Goal: Information Seeking & Learning: Learn about a topic

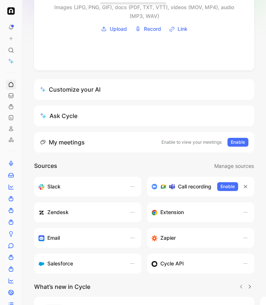
scroll to position [181, 0]
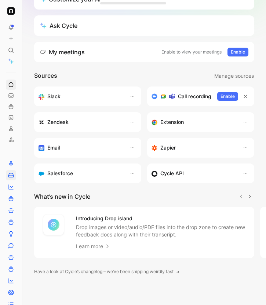
click at [12, 177] on icon at bounding box center [10, 176] width 5 height 4
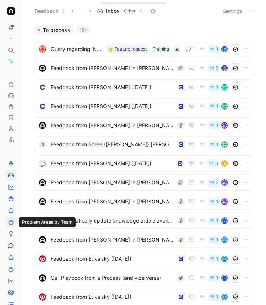
click at [10, 224] on icon at bounding box center [11, 222] width 6 height 6
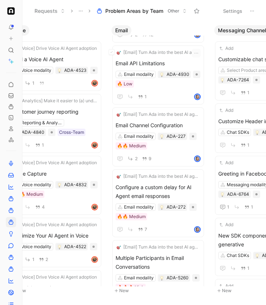
scroll to position [793, 0]
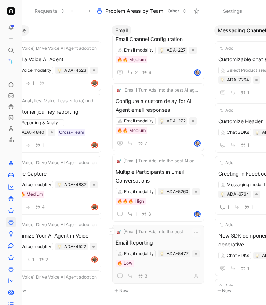
click at [157, 244] on span "Email Reporting" at bounding box center [158, 242] width 85 height 9
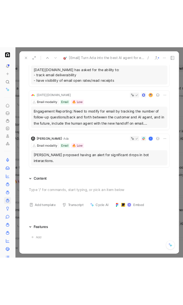
scroll to position [99, 0]
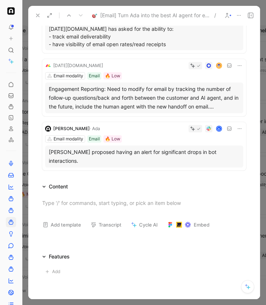
click at [222, 107] on div "Engagement Reporting: Need to modify for email by tracking the number of follow…" at bounding box center [144, 98] width 191 height 26
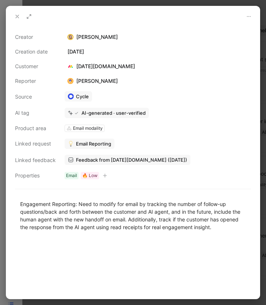
click at [15, 13] on button at bounding box center [17, 16] width 10 height 10
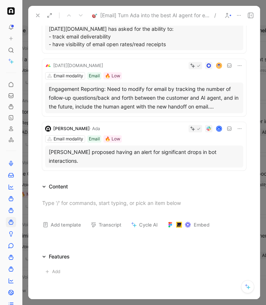
click at [211, 100] on div "Engagement Reporting: Need to modify for email by tracking the number of follow…" at bounding box center [144, 98] width 191 height 26
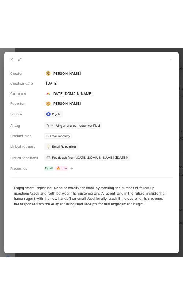
scroll to position [120, 0]
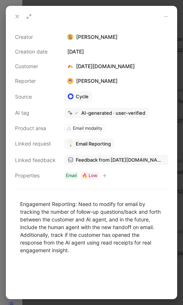
click at [16, 14] on icon at bounding box center [17, 17] width 6 height 6
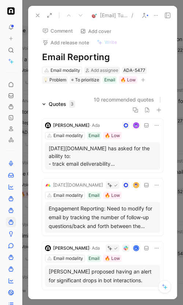
click at [36, 15] on icon at bounding box center [38, 15] width 6 height 6
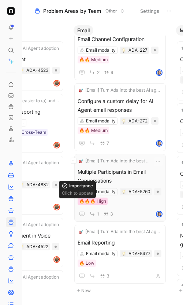
scroll to position [0, 697]
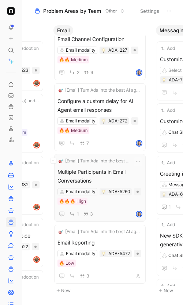
click at [118, 178] on span "Multiple Participants in Email Conversations" at bounding box center [100, 177] width 85 height 18
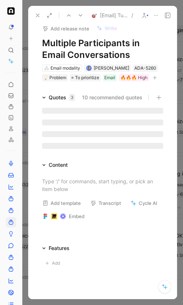
scroll to position [15, 0]
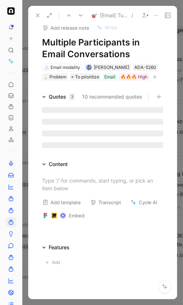
click at [45, 96] on icon at bounding box center [44, 97] width 4 height 4
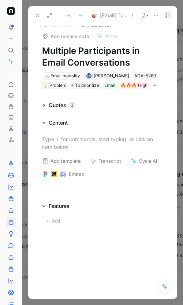
click at [45, 109] on div "Quotes 3" at bounding box center [58, 105] width 39 height 9
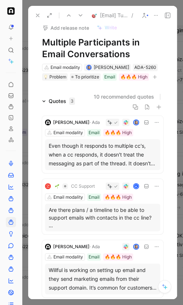
click at [126, 163] on div "Even though it responds to multiple cc's, when a cc responds, it doesn't treat …" at bounding box center [103, 155] width 108 height 26
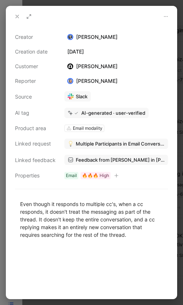
click at [15, 15] on icon at bounding box center [17, 17] width 6 height 6
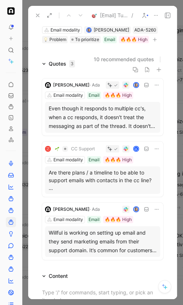
scroll to position [55, 0]
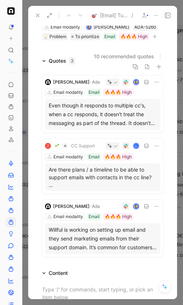
click at [114, 240] on div "Willful is working on setting up email and they send marketing emails from thei…" at bounding box center [103, 239] width 108 height 26
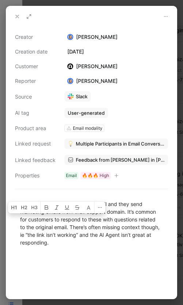
drag, startPoint x: 30, startPoint y: 218, endPoint x: 68, endPoint y: 248, distance: 48.2
click at [68, 248] on p "Willful is working on setting up email and they send marketing emails from thei…" at bounding box center [91, 223] width 171 height 51
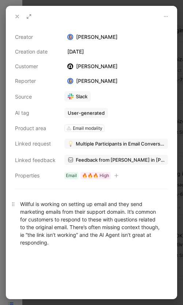
drag, startPoint x: 39, startPoint y: 201, endPoint x: 146, endPoint y: 201, distance: 107.8
click at [146, 201] on div "Willful is working on setting up email and they send marketing emails from thei…" at bounding box center [91, 223] width 143 height 46
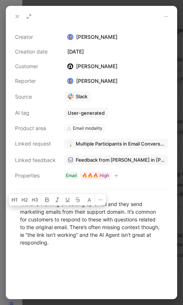
drag, startPoint x: 45, startPoint y: 209, endPoint x: 66, endPoint y: 259, distance: 54.4
click at [66, 259] on div "Willful is working on setting up email and they send marketing emails from thei…" at bounding box center [91, 246] width 171 height 109
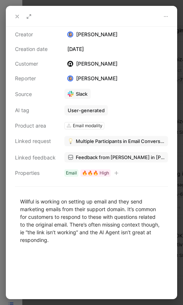
click at [13, 15] on button at bounding box center [17, 16] width 10 height 10
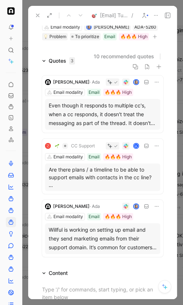
click at [154, 15] on icon at bounding box center [156, 15] width 6 height 6
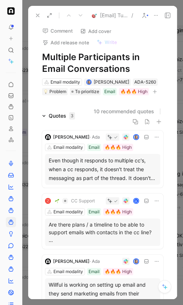
click at [155, 92] on icon "button" at bounding box center [155, 92] width 0 height 4
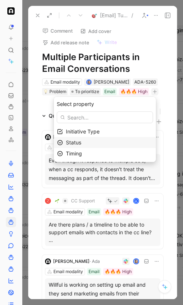
click at [81, 142] on span "Status" at bounding box center [73, 142] width 15 height 6
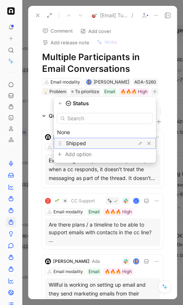
click at [80, 145] on span "Shipped" at bounding box center [76, 143] width 20 height 6
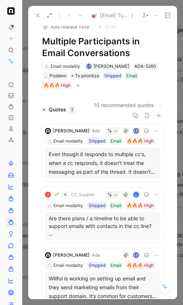
scroll to position [17, 0]
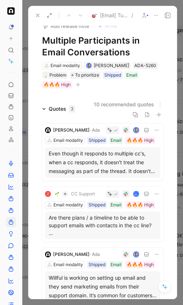
click at [76, 161] on div "Even though it responds to multiple cc's, when a cc responds, it doesn't treat …" at bounding box center [103, 162] width 108 height 26
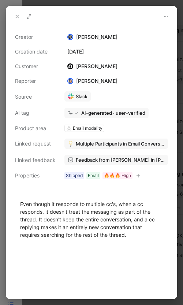
click at [108, 161] on span "Feedback from [PERSON_NAME] in [PERSON_NAME] - [DATE]" at bounding box center [120, 160] width 89 height 7
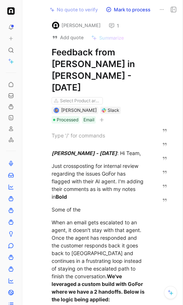
click at [106, 116] on button "button" at bounding box center [101, 119] width 7 height 7
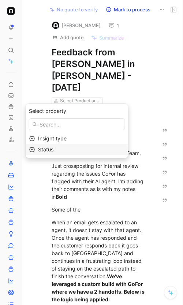
click at [68, 149] on div "Status" at bounding box center [81, 149] width 87 height 9
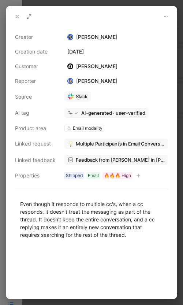
click at [17, 16] on use at bounding box center [17, 16] width 3 height 3
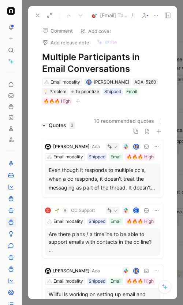
click at [37, 18] on icon at bounding box center [38, 15] width 6 height 6
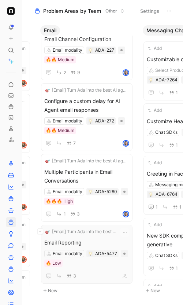
scroll to position [0, 709]
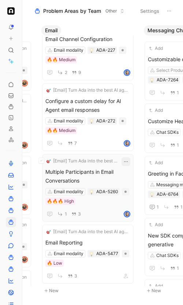
click at [129, 162] on icon "button" at bounding box center [126, 162] width 6 height 6
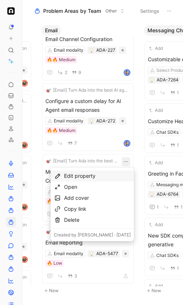
click at [84, 177] on div "Edit property" at bounding box center [97, 176] width 67 height 9
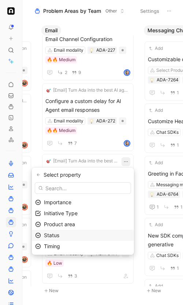
click at [48, 233] on div "Status" at bounding box center [83, 235] width 102 height 11
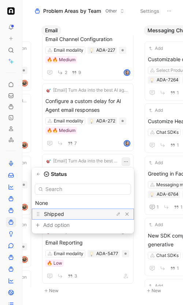
click at [63, 212] on span "Shipped" at bounding box center [54, 214] width 20 height 6
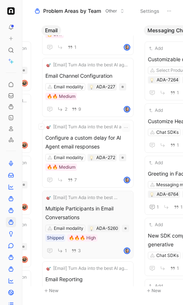
scroll to position [756, 0]
click at [83, 172] on div "Configure a custom delay for AI Agent email responses Email modality ADA-272 🔥🔥…" at bounding box center [87, 159] width 85 height 51
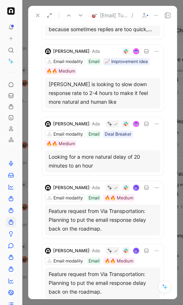
scroll to position [340, 0]
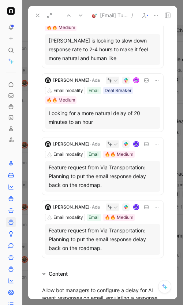
click at [86, 102] on div "Email modality Email Deal Breaker 🔥🔥 Medium" at bounding box center [103, 95] width 116 height 17
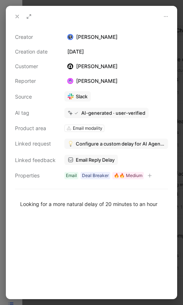
click at [16, 16] on icon at bounding box center [17, 17] width 6 height 6
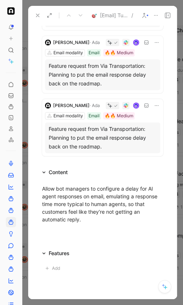
scroll to position [482, 0]
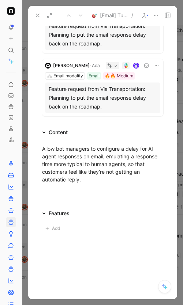
click at [44, 214] on icon at bounding box center [44, 214] width 3 height 2
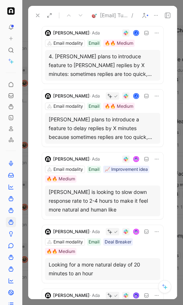
scroll to position [171, 0]
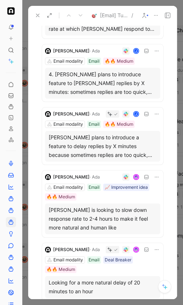
click at [113, 158] on div "[PERSON_NAME] plans to introduce a feature to delay replies by X minutes becaus…" at bounding box center [103, 146] width 108 height 26
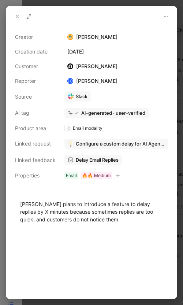
click at [144, 142] on span "Configure a custom delay for AI Agent email responses" at bounding box center [120, 143] width 89 height 7
click at [110, 161] on span "Delay Email Replies" at bounding box center [97, 160] width 43 height 7
click at [14, 15] on button at bounding box center [17, 16] width 10 height 10
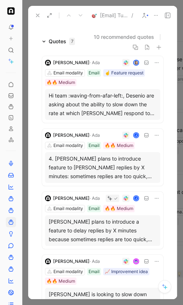
scroll to position [135, 0]
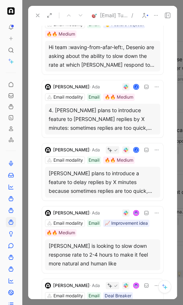
click at [109, 252] on div "[PERSON_NAME] is looking to slow down response rate to 2-4 hours to make it fee…" at bounding box center [103, 255] width 108 height 26
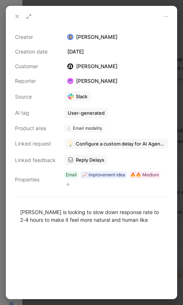
click at [96, 160] on span "Reply Delays" at bounding box center [90, 160] width 29 height 7
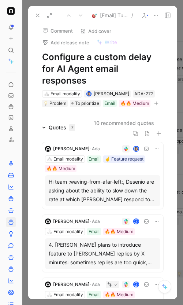
click at [34, 13] on button at bounding box center [38, 15] width 10 height 10
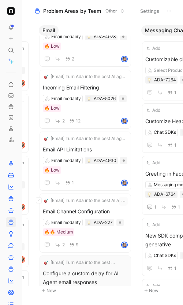
scroll to position [739, 0]
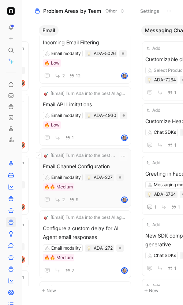
click at [92, 161] on div "[Email] Turn Ada into the best AI agent for email support Email Channel Configu…" at bounding box center [85, 178] width 85 height 52
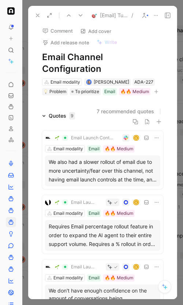
click at [106, 165] on div "We also had a slower rollout of email due to more uncertainty/fear over this ch…" at bounding box center [103, 171] width 108 height 26
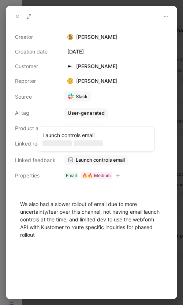
click at [104, 161] on span "Launch controls email" at bounding box center [100, 160] width 49 height 7
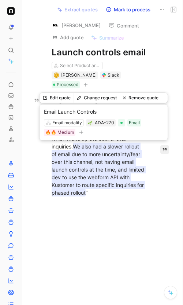
click at [80, 130] on div "Edit quote Change request Remove quote Email Launch Controls Email modality ADA…" at bounding box center [104, 119] width 128 height 48
click at [80, 132] on icon "button" at bounding box center [82, 132] width 4 height 0
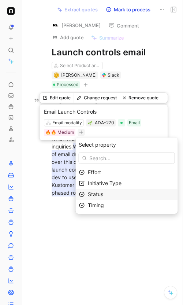
click at [85, 190] on div "Status" at bounding box center [127, 194] width 102 height 11
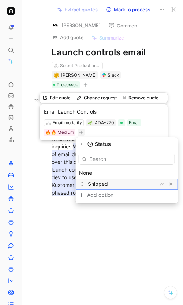
click at [106, 187] on span "Shipped" at bounding box center [98, 184] width 20 height 6
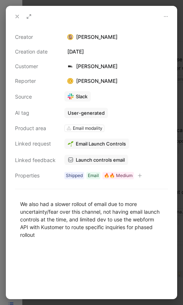
click at [15, 18] on icon at bounding box center [17, 17] width 6 height 6
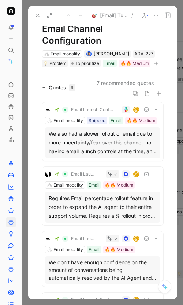
scroll to position [30, 0]
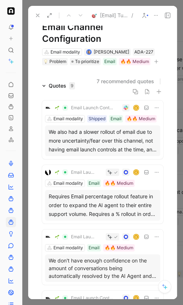
click at [146, 180] on div "Email modality Email 🔥🔥 Medium" at bounding box center [103, 183] width 116 height 7
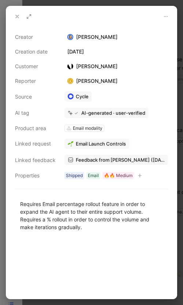
click at [16, 13] on button at bounding box center [17, 16] width 10 height 10
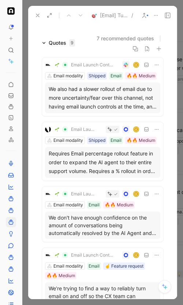
scroll to position [81, 0]
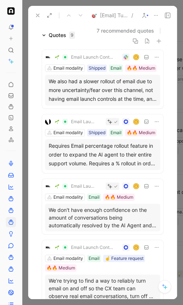
click at [88, 213] on p "We don't have enough confidence on the amount of conversations being automatica…" at bounding box center [103, 217] width 108 height 23
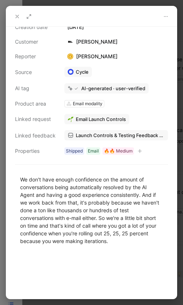
scroll to position [26, 0]
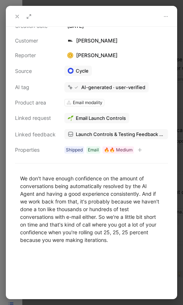
click at [14, 14] on button at bounding box center [17, 16] width 10 height 10
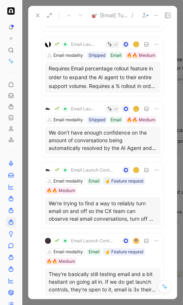
scroll to position [160, 0]
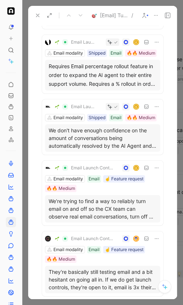
click at [153, 206] on p "We’re trying to find a way to reliably turn email on and off so the CX team can…" at bounding box center [103, 208] width 108 height 23
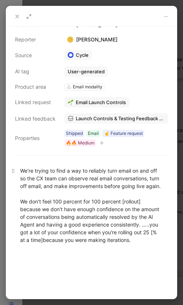
scroll to position [41, 0]
click at [15, 12] on button at bounding box center [17, 16] width 10 height 10
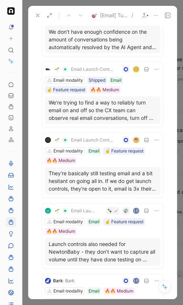
scroll to position [259, 0]
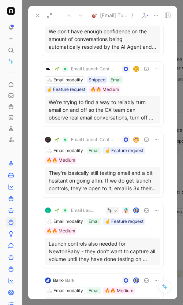
click at [125, 245] on p "Launch controls also needed for NewtonBaby - they don’t want to capture all vol…" at bounding box center [103, 251] width 108 height 23
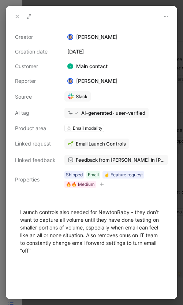
click at [15, 17] on icon at bounding box center [17, 17] width 6 height 6
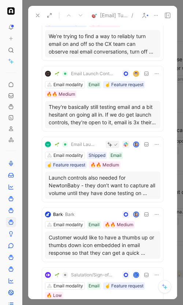
scroll to position [326, 0]
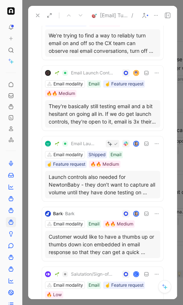
click at [116, 241] on p "Customer would like to have a thumbs up or thumbs down icon embedded in email r…" at bounding box center [103, 244] width 108 height 23
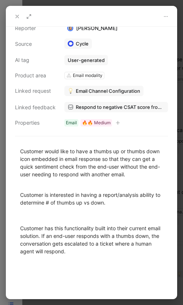
scroll to position [64, 0]
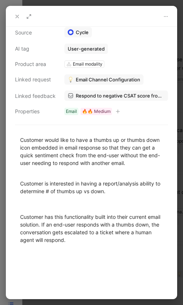
drag, startPoint x: 18, startPoint y: 17, endPoint x: -45, endPoint y: 95, distance: 100.4
click at [0, 95] on html "To pick up a draggable item, press the space bar. While dragging, use the arrow…" at bounding box center [91, 152] width 183 height 305
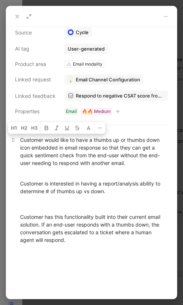
drag, startPoint x: 86, startPoint y: 238, endPoint x: 18, endPoint y: 141, distance: 119.3
click at [18, 141] on div "Customer would like to have a thumbs up or thumbs down icon embedded in email r…" at bounding box center [91, 190] width 171 height 124
copy div "Customer would like to have a thumbs up or thumbs down icon embedded in email r…"
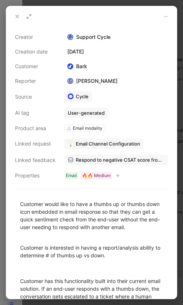
click at [15, 15] on icon at bounding box center [17, 17] width 6 height 6
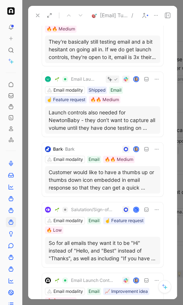
scroll to position [413, 0]
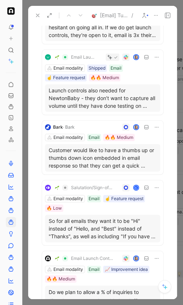
click at [97, 224] on p "So for all emails they want it to be "Hi" instead of "Hello, and "Best" instead…" at bounding box center [103, 228] width 108 height 23
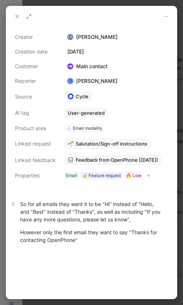
click at [23, 207] on div "So for all emails they want it to be "Hi" instead of "Hello, and "Best" instead…" at bounding box center [91, 211] width 143 height 23
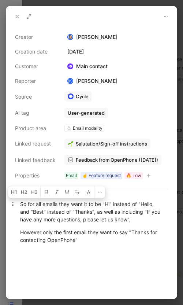
drag, startPoint x: 81, startPoint y: 239, endPoint x: 20, endPoint y: 205, distance: 69.7
click at [20, 204] on div "So for all emails they want it to be "Hi" instead of "Hello, and "Best" instead…" at bounding box center [91, 228] width 171 height 73
copy div "So for all emails they want it to be "Hi" instead of "Hello, and "Best" instead…"
click at [16, 16] on icon at bounding box center [17, 17] width 6 height 6
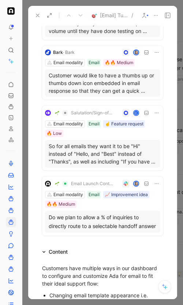
scroll to position [489, 0]
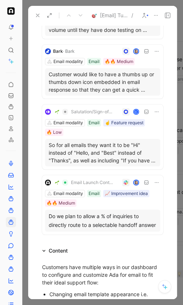
click at [114, 212] on div "Do we plan to allow a % of inquiries to directly route to a selectable handoff …" at bounding box center [103, 221] width 108 height 18
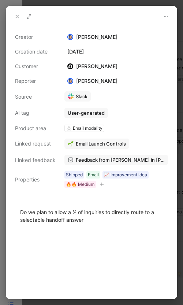
click at [16, 18] on icon at bounding box center [17, 17] width 6 height 6
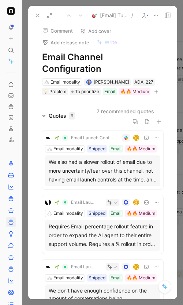
click at [37, 16] on use at bounding box center [37, 15] width 3 height 3
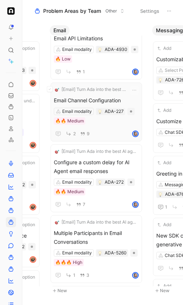
scroll to position [729, 0]
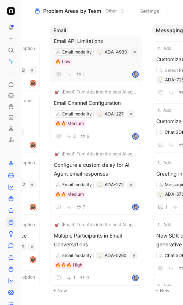
click at [113, 70] on div "1" at bounding box center [96, 74] width 85 height 9
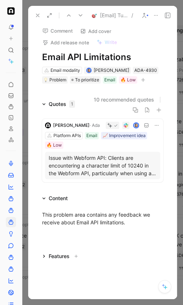
click at [103, 168] on p "Issue with Webform API: Clients are encountering a character limit of 10240 in …" at bounding box center [103, 165] width 108 height 23
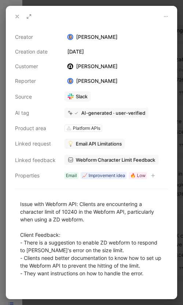
scroll to position [33, 0]
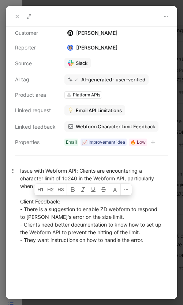
drag, startPoint x: 148, startPoint y: 245, endPoint x: 21, endPoint y: 200, distance: 134.6
click at [21, 200] on p "Issue with Webform API: Clients are encountering a character limit of 10240 in …" at bounding box center [91, 205] width 171 height 81
click at [91, 229] on div "Issue with Webform API: Clients are encountering a character limit of 10240 in …" at bounding box center [91, 205] width 143 height 77
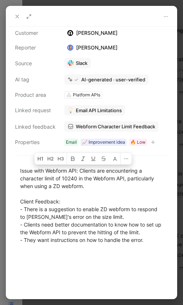
drag, startPoint x: 19, startPoint y: 171, endPoint x: 181, endPoint y: 258, distance: 183.6
click at [181, 258] on div "Creator [PERSON_NAME] Creation date [DATE] Customer [PERSON_NAME] Reporter [PER…" at bounding box center [91, 152] width 183 height 305
copy div "Issue with Webform API: Clients are encountering a character limit of 10240 in …"
click at [131, 129] on span "Webform Character Limit Feedback" at bounding box center [116, 126] width 80 height 7
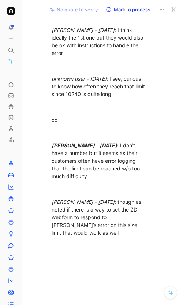
scroll to position [351, 0]
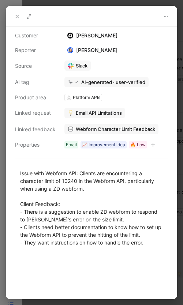
scroll to position [30, 0]
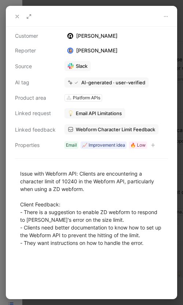
click at [16, 15] on icon at bounding box center [17, 17] width 6 height 6
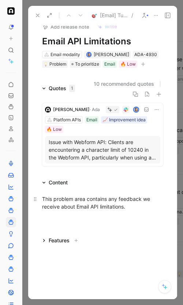
scroll to position [22, 0]
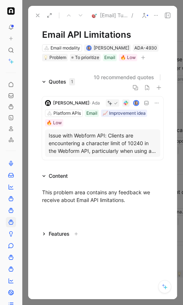
click at [45, 175] on icon at bounding box center [44, 176] width 4 height 4
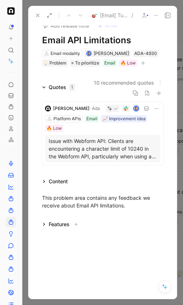
scroll to position [0, 0]
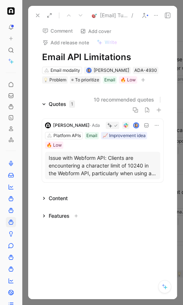
click at [38, 15] on icon at bounding box center [38, 15] width 6 height 6
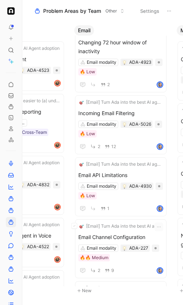
scroll to position [676, 0]
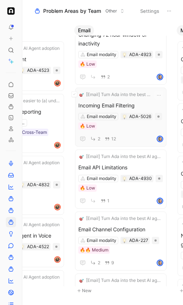
click at [135, 128] on div "Email modality ADA-5026 🔥 Low" at bounding box center [120, 121] width 85 height 17
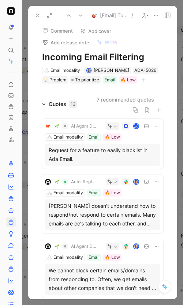
click at [113, 161] on div "Request for a feature to easily blacklist in Ada Email." at bounding box center [103, 155] width 108 height 18
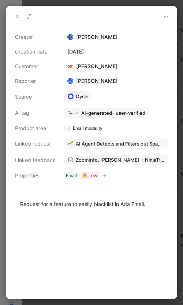
click at [110, 161] on span "ZoomInfo, [PERSON_NAME] + NinjaTrader Email Feedback" at bounding box center [120, 160] width 89 height 7
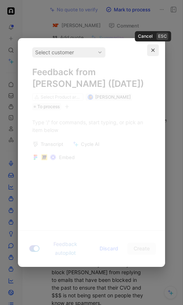
click at [154, 51] on icon "button" at bounding box center [153, 50] width 4 height 4
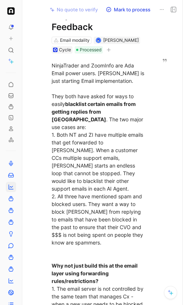
scroll to position [59, 0]
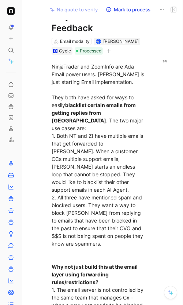
click at [101, 164] on div "NinjaTrader and ZoomInfo are Ada Email power users. [PERSON_NAME] is just start…" at bounding box center [99, 248] width 95 height 370
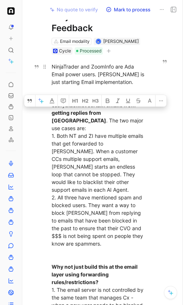
drag, startPoint x: 120, startPoint y: 165, endPoint x: 68, endPoint y: 110, distance: 75.3
click at [68, 110] on div "NinjaTrader and ZoomInfo are Ada Email power users. [PERSON_NAME] is just start…" at bounding box center [99, 248] width 95 height 370
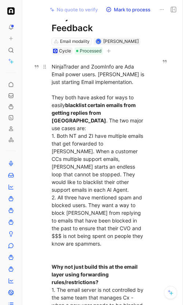
click at [89, 211] on div "NinjaTrader and ZoomInfo are Ada Email power users. [PERSON_NAME] is just start…" at bounding box center [99, 248] width 95 height 370
click at [89, 178] on div "NinjaTrader and ZoomInfo are Ada Email power users. [PERSON_NAME] is just start…" at bounding box center [99, 248] width 95 height 370
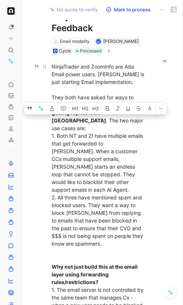
drag, startPoint x: 50, startPoint y: 115, endPoint x: 81, endPoint y: 218, distance: 107.5
click at [81, 218] on p "NinjaTrader and ZoomInfo are Ada Email power users. [PERSON_NAME] is just start…" at bounding box center [99, 248] width 123 height 374
copy div "1. Both NT and ZI have multiple emails that get forwarded to [PERSON_NAME]. Whe…"
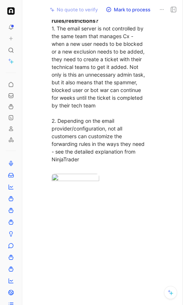
scroll to position [204, 0]
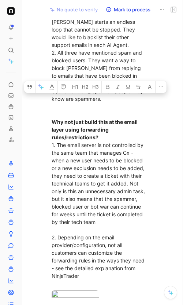
drag, startPoint x: 52, startPoint y: 92, endPoint x: 94, endPoint y: 255, distance: 168.2
click at [94, 255] on div "NinjaTrader and ZoomInfo are Ada Email power users. [PERSON_NAME] is just start…" at bounding box center [99, 103] width 95 height 370
copy div "Why not just build this at the email layer using forwarding rules/restrictions?…"
click at [99, 291] on div at bounding box center [99, 296] width 95 height 10
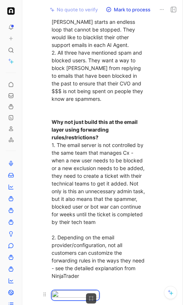
click at [80, 285] on body "To pick up a draggable item, press the space bar. While dragging, use the arrow…" at bounding box center [91, 152] width 183 height 305
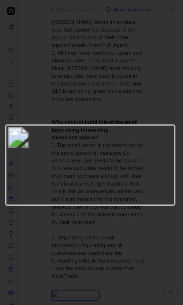
click at [135, 305] on div at bounding box center [91, 305] width 183 height 0
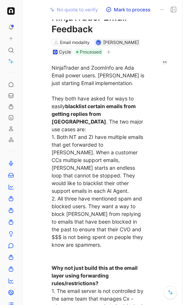
scroll to position [0, 0]
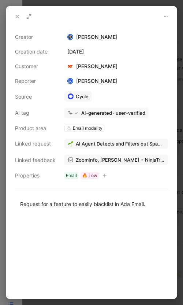
click at [14, 14] on button at bounding box center [17, 16] width 10 height 10
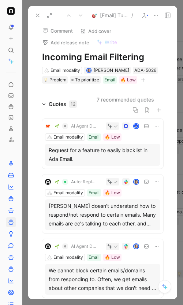
click at [72, 216] on div "[PERSON_NAME] doesn't understand how to respond/not respond to certain emails. …" at bounding box center [103, 215] width 108 height 26
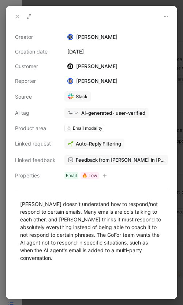
click at [182, 14] on div at bounding box center [91, 152] width 183 height 305
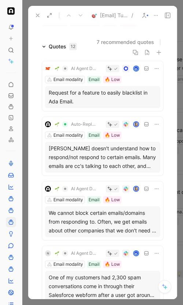
scroll to position [59, 0]
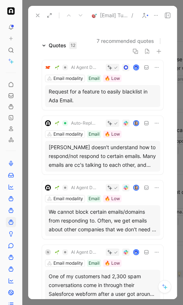
click at [85, 224] on div "We cannot block certain emails/domains from responding to. Often, we get emails…" at bounding box center [103, 221] width 108 height 26
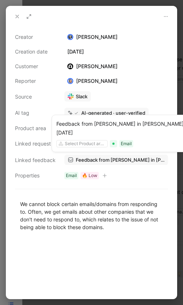
click at [129, 160] on span "Feedback from [PERSON_NAME] in [PERSON_NAME] - [DATE]" at bounding box center [120, 160] width 89 height 7
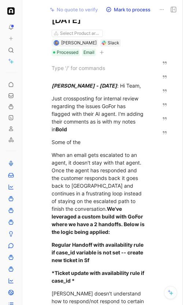
scroll to position [67, 0]
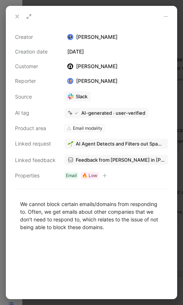
click at [179, 147] on div at bounding box center [91, 152] width 183 height 305
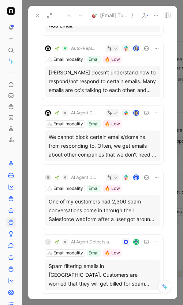
scroll to position [136, 0]
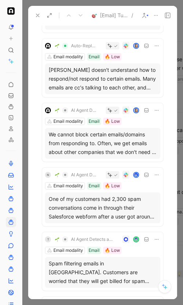
click at [125, 211] on div "One of my customers had 2,300 spam conversations come in through their Salesfor…" at bounding box center [103, 208] width 108 height 26
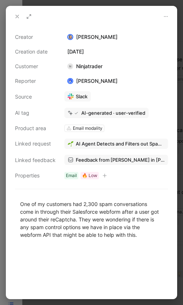
click at [16, 14] on icon at bounding box center [17, 17] width 6 height 6
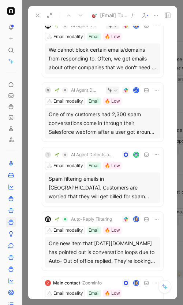
scroll to position [229, 0]
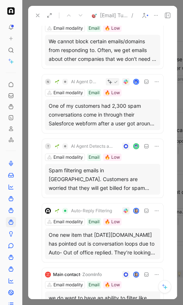
click at [96, 183] on div "Auto-Reply Filtering ADA-5071 Email modality Email 🔥 Low" at bounding box center [112, 176] width 119 height 28
click at [84, 181] on div "Spam filtering emails in [GEOGRAPHIC_DATA]. Customers are worried that they wil…" at bounding box center [103, 179] width 108 height 26
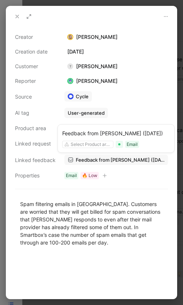
click at [125, 155] on link "Feedback from [PERSON_NAME] ([DATE])" at bounding box center [117, 160] width 104 height 10
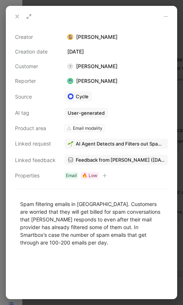
click at [17, 17] on use at bounding box center [17, 16] width 3 height 3
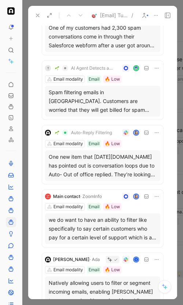
scroll to position [308, 0]
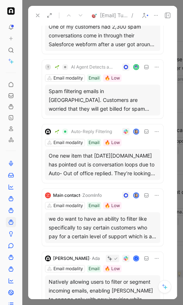
click at [73, 172] on div "One new item that [DATE][DOMAIN_NAME] has pointed out is conversation loops due…" at bounding box center [103, 164] width 108 height 26
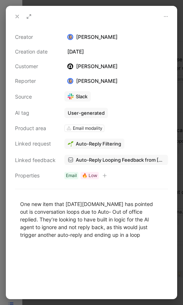
click at [18, 14] on icon at bounding box center [17, 17] width 6 height 6
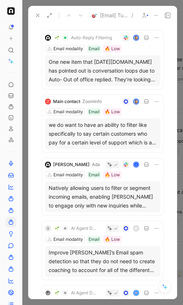
scroll to position [408, 0]
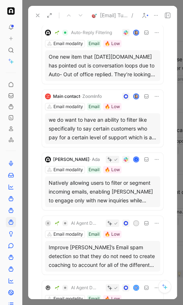
click at [105, 199] on div "Natively allowing users to filter or segment incoming emails, enabling [PERSON_…" at bounding box center [103, 192] width 108 height 26
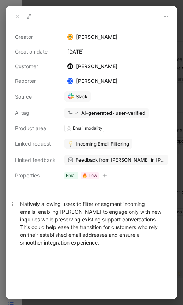
scroll to position [3, 0]
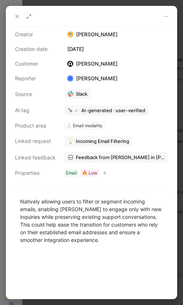
click at [14, 14] on icon at bounding box center [17, 17] width 6 height 6
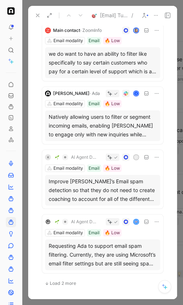
scroll to position [475, 0]
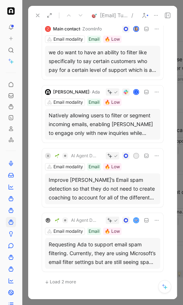
click at [139, 260] on div "Requesting Ada to support email spam filtering. Currently, they are using Micro…" at bounding box center [103, 253] width 108 height 26
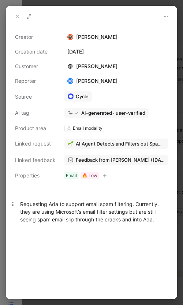
drag, startPoint x: 175, startPoint y: 221, endPoint x: 164, endPoint y: 222, distance: 11.4
click at [174, 221] on p "Requesting Ada to support email spam filtering. Currently, they are using Micro…" at bounding box center [91, 212] width 171 height 28
click at [127, 161] on span "Feedback from [PERSON_NAME] ([DATE])" at bounding box center [120, 160] width 89 height 7
click at [16, 18] on icon at bounding box center [17, 17] width 6 height 6
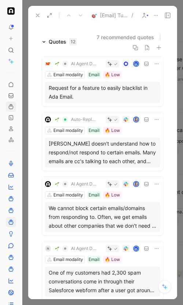
scroll to position [62, 0]
click at [94, 286] on div "One of my customers had 2,300 spam conversations come in through their Salesfor…" at bounding box center [103, 282] width 108 height 26
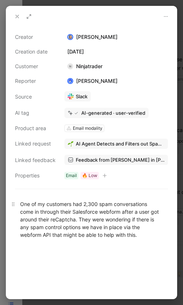
click at [128, 222] on div "One of my customers had 2,300 spam conversations come in through their Salesfor…" at bounding box center [91, 219] width 143 height 39
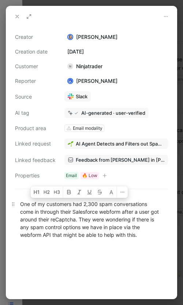
click at [106, 223] on div "One of my customers had 2,300 spam conversations come in through their Salesfor…" at bounding box center [91, 219] width 143 height 39
drag, startPoint x: 60, startPoint y: 212, endPoint x: 73, endPoint y: 207, distance: 14.2
click at [73, 207] on div "One of my customers had 2,300 spam conversations come in through their Salesfor…" at bounding box center [91, 219] width 143 height 39
copy div "had 2,300 spam conversations come in through their Salesforce webform after a u…"
click at [14, 16] on button at bounding box center [17, 16] width 10 height 10
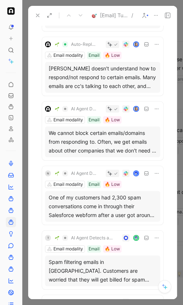
scroll to position [138, 0]
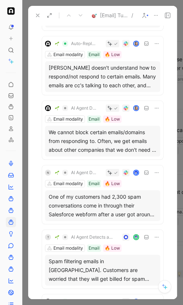
click at [120, 150] on div "We cannot block certain emails/domains from responding to. Often, we get emails…" at bounding box center [103, 141] width 108 height 26
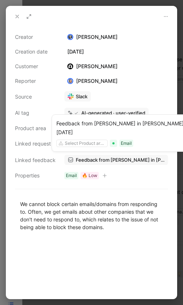
click at [115, 158] on span "Feedback from [PERSON_NAME] in [PERSON_NAME] - [DATE]" at bounding box center [120, 160] width 89 height 7
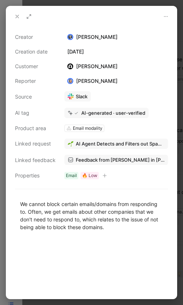
click at [182, 182] on div at bounding box center [91, 152] width 183 height 305
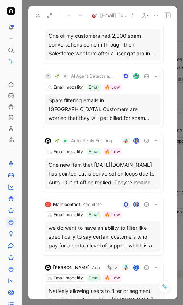
scroll to position [301, 0]
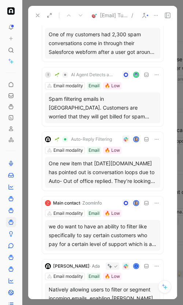
click at [118, 114] on div "Spam filtering emails in [GEOGRAPHIC_DATA]. Customers are worried that they wil…" at bounding box center [103, 108] width 108 height 26
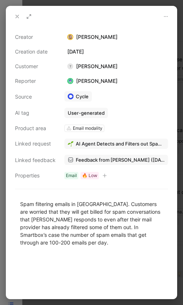
click at [16, 15] on icon at bounding box center [17, 17] width 6 height 6
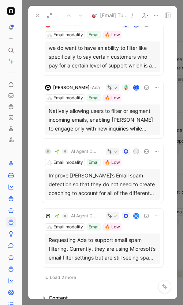
scroll to position [482, 0]
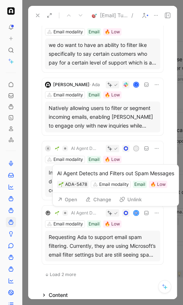
drag, startPoint x: 85, startPoint y: 184, endPoint x: 37, endPoint y: 192, distance: 48.4
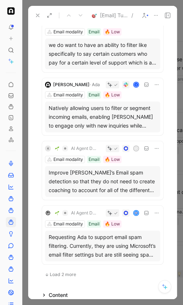
click at [73, 176] on div "Improve [PERSON_NAME]’s Email spam detection so that they do not need to create…" at bounding box center [103, 181] width 108 height 26
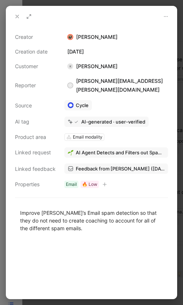
click at [17, 16] on use at bounding box center [17, 16] width 3 height 3
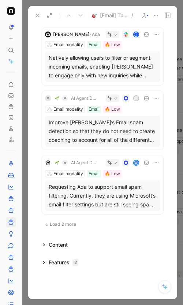
scroll to position [533, 0]
click at [89, 200] on div "Requesting Ada to support email spam filtering. Currently, they are using Micro…" at bounding box center [103, 195] width 108 height 26
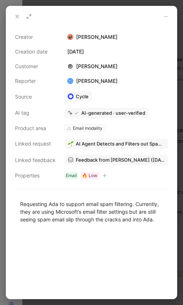
click at [17, 14] on icon at bounding box center [17, 17] width 6 height 6
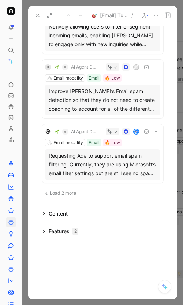
scroll to position [571, 0]
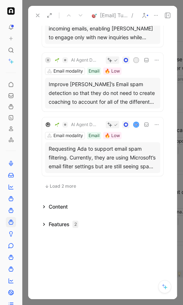
click at [45, 224] on icon at bounding box center [44, 225] width 4 height 4
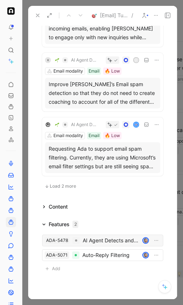
click at [92, 240] on div "AI Agent Detects and Filters out Spam Messages" at bounding box center [111, 240] width 57 height 9
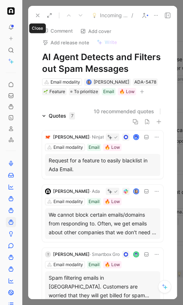
click at [37, 15] on icon at bounding box center [38, 15] width 6 height 6
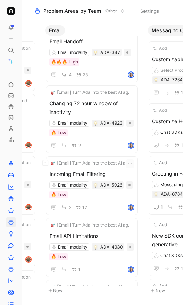
scroll to position [645, 0]
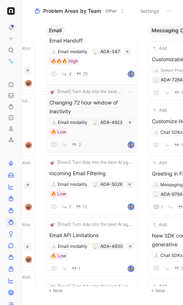
click at [94, 133] on div "Email modality ADA-4923 🔥 Low" at bounding box center [92, 127] width 85 height 17
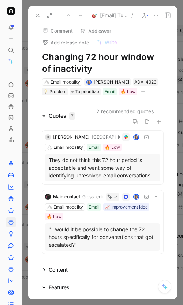
click at [80, 165] on p "They do not think this 72 hour period is acceptable and want some way of identi…" at bounding box center [103, 167] width 108 height 23
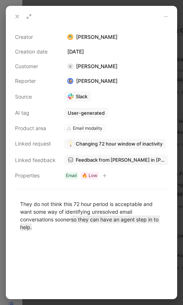
click at [16, 17] on icon at bounding box center [17, 17] width 6 height 6
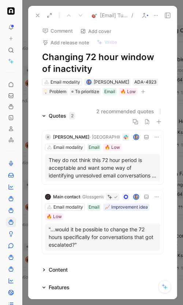
click at [82, 237] on p ""...would it be possible to change the 72 hours specifically for conversations …" at bounding box center [103, 237] width 108 height 23
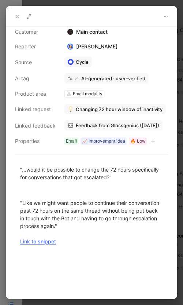
scroll to position [36, 0]
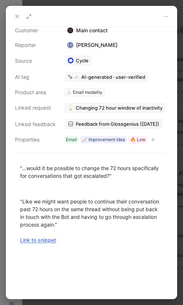
click at [125, 124] on span "Feedback from Glossgenius ([DATE])" at bounding box center [118, 124] width 84 height 7
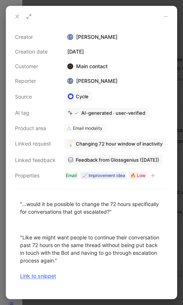
click at [17, 19] on button at bounding box center [17, 16] width 10 height 10
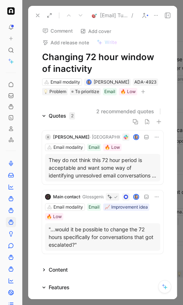
click at [82, 168] on p "They do not think this 72 hour period is acceptable and want some way of identi…" at bounding box center [103, 167] width 108 height 23
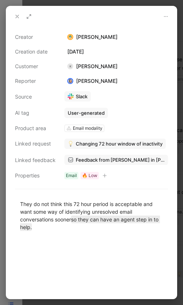
click at [18, 16] on use at bounding box center [17, 16] width 3 height 3
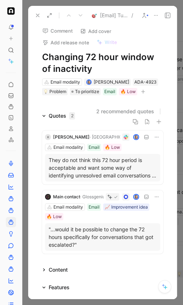
click at [101, 231] on p ""...would it be possible to change the 72 hours specifically for conversations …" at bounding box center [103, 237] width 108 height 23
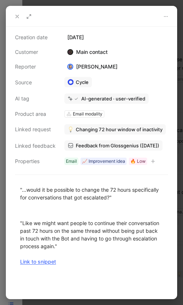
scroll to position [15, 0]
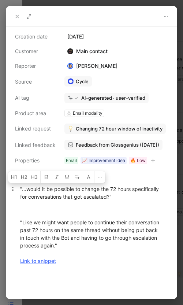
drag, startPoint x: 64, startPoint y: 264, endPoint x: 21, endPoint y: 186, distance: 89.1
click at [21, 186] on div ""...would it be possible to change the 72 hours specifically for conversations …" at bounding box center [91, 225] width 171 height 96
copy div "...would it be possible to change the 72 hours specifically for conversations t…"
click at [118, 144] on span "Feedback from Glossgenius ([DATE])" at bounding box center [118, 145] width 84 height 7
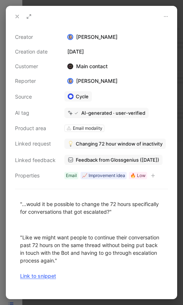
click at [14, 11] on button at bounding box center [17, 16] width 10 height 10
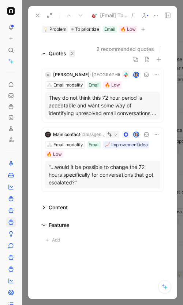
scroll to position [81, 0]
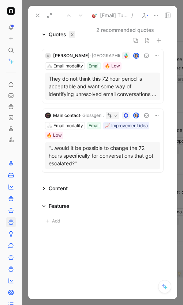
click at [39, 13] on icon at bounding box center [38, 15] width 6 height 6
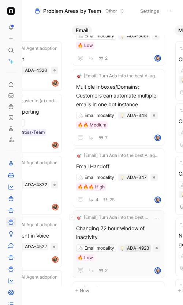
scroll to position [518, 0]
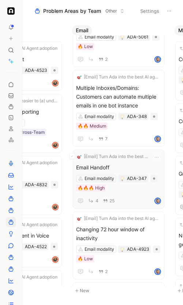
click at [129, 196] on div "Email Handoff Email modality ADA-347 🔥🔥🔥 High 4 25" at bounding box center [118, 184] width 85 height 42
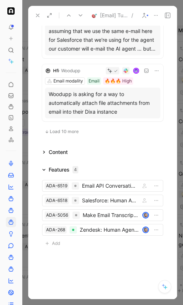
scroll to position [652, 0]
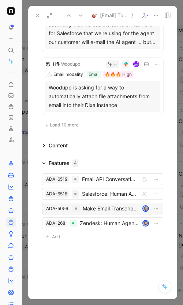
click at [110, 208] on div "Make Email Transcripts Easier to Read" at bounding box center [111, 208] width 57 height 9
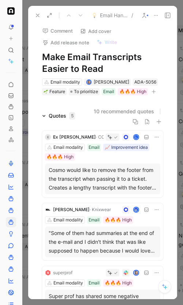
click at [107, 180] on div "Cosmo would like to remove the footer from the transcript when passing it to a …" at bounding box center [103, 179] width 108 height 26
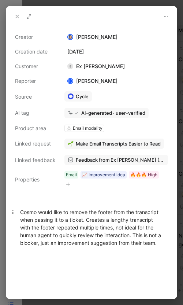
click at [97, 216] on div "Cosmo would like to remove the footer from the transcript when passing it to a …" at bounding box center [91, 227] width 143 height 39
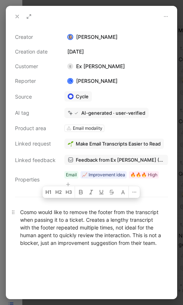
copy div "Cosmo would like to remove the footer from the transcript when passing it to a …"
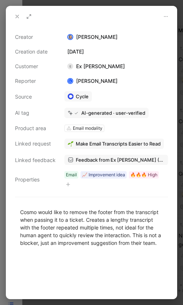
click at [15, 15] on icon at bounding box center [17, 17] width 6 height 6
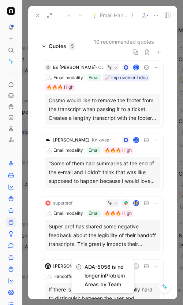
scroll to position [70, 0]
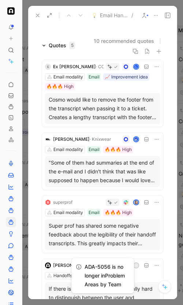
click at [94, 175] on div ""Some of them had summaries at the end of the e-mail and I didn't think that wa…" at bounding box center [103, 171] width 108 height 26
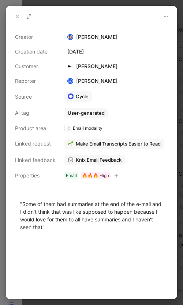
click at [116, 173] on button "button" at bounding box center [116, 175] width 7 height 7
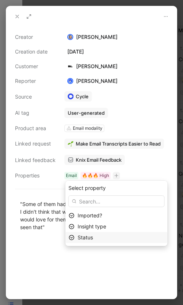
click at [93, 234] on div "Status" at bounding box center [121, 237] width 87 height 9
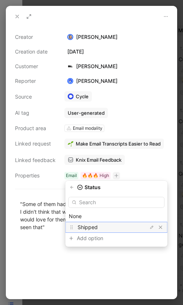
click at [83, 228] on span "Shipped" at bounding box center [88, 227] width 20 height 6
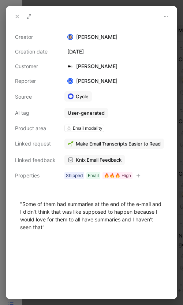
click at [17, 15] on icon at bounding box center [17, 17] width 6 height 6
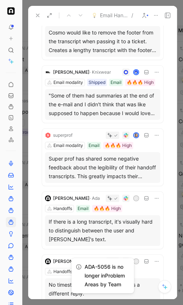
scroll to position [138, 0]
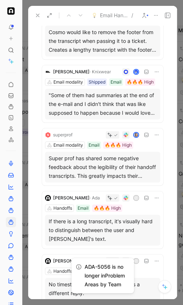
click at [114, 178] on div "Super prof has shared some negative feedback about the legibility of their hand…" at bounding box center [103, 167] width 108 height 26
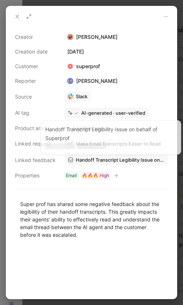
click at [106, 161] on span "Handoff Transcript Legibility Issue on behalf of Superprof" at bounding box center [120, 160] width 89 height 7
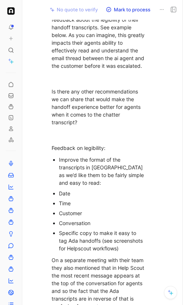
scroll to position [213, 0]
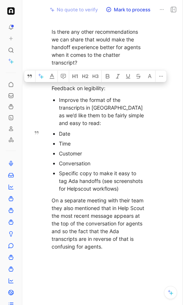
drag, startPoint x: 50, startPoint y: 76, endPoint x: 153, endPoint y: 182, distance: 148.1
click at [153, 182] on div "hey team! can you share any insight on what you discussed for item #2 above? Su…" at bounding box center [99, 78] width 123 height 359
click at [101, 160] on div "Conversation" at bounding box center [103, 164] width 88 height 8
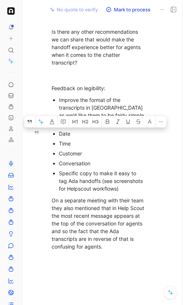
drag, startPoint x: 59, startPoint y: 124, endPoint x: 92, endPoint y: 154, distance: 44.9
click at [92, 154] on ul "Date Time Customer Conversation Specific copy to make it easy to tag Ada handof…" at bounding box center [99, 161] width 123 height 65
copy ul "Date Time Customer Conversation"
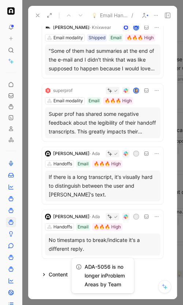
scroll to position [189, 0]
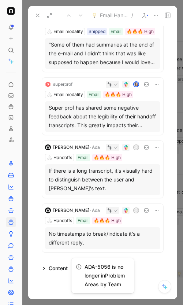
click at [118, 188] on div "If there is a long transcript, it's visually hard to distinguish between the us…" at bounding box center [103, 180] width 108 height 26
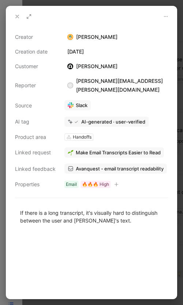
click at [16, 17] on icon at bounding box center [17, 17] width 6 height 6
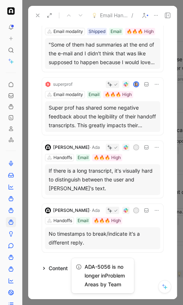
scroll to position [233, 0]
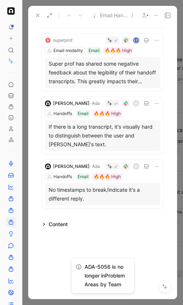
click at [87, 196] on div "No timestamps to break/indicate it's a different reply." at bounding box center [103, 195] width 108 height 18
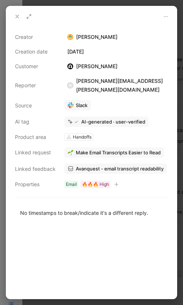
click at [16, 15] on icon at bounding box center [17, 17] width 6 height 6
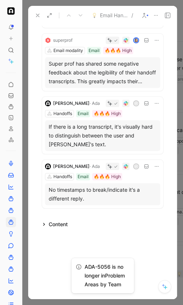
click at [109, 140] on div "If there is a long transcript, it's visually hard to distinguish between the us…" at bounding box center [103, 136] width 108 height 26
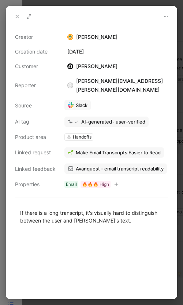
click at [15, 14] on icon at bounding box center [17, 17] width 6 height 6
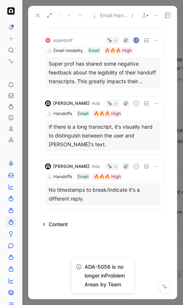
drag, startPoint x: 92, startPoint y: 140, endPoint x: 60, endPoint y: 150, distance: 33.6
click at [60, 150] on div "If there is a long transcript, it's visually hard to distinguish between the us…" at bounding box center [103, 135] width 116 height 31
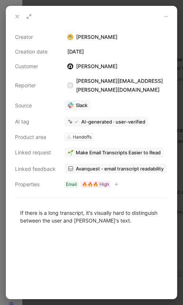
click at [17, 18] on icon at bounding box center [17, 17] width 6 height 6
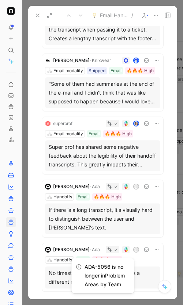
scroll to position [142, 0]
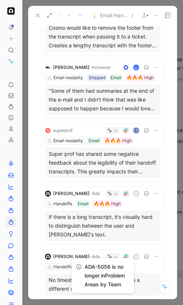
drag, startPoint x: 105, startPoint y: 104, endPoint x: 75, endPoint y: 108, distance: 30.0
click at [75, 108] on div ""Some of them had summaries at the end of the e-mail and I didn't think that wa…" at bounding box center [103, 100] width 108 height 26
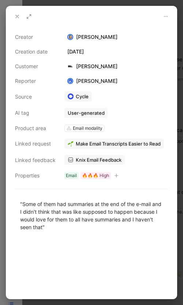
click at [18, 15] on icon at bounding box center [17, 17] width 6 height 6
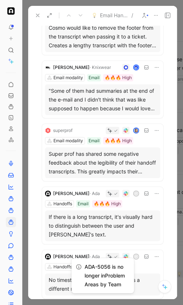
click at [36, 16] on icon at bounding box center [38, 15] width 6 height 6
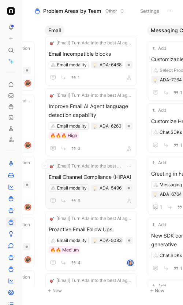
scroll to position [172, 0]
click at [107, 144] on div "3" at bounding box center [91, 148] width 85 height 9
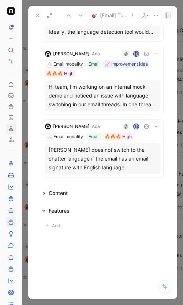
scroll to position [167, 0]
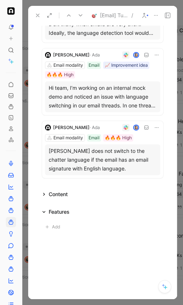
click at [132, 101] on div "Hi team, I’m working on an internal mock demo and noticed an issue with languag…" at bounding box center [103, 97] width 108 height 26
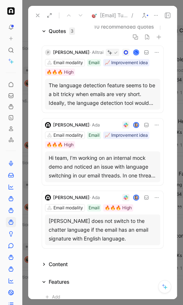
scroll to position [91, 0]
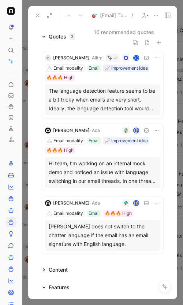
click at [37, 15] on use at bounding box center [37, 15] width 3 height 3
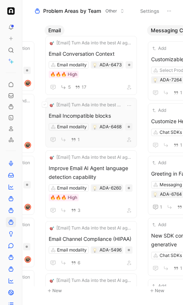
scroll to position [110, 0]
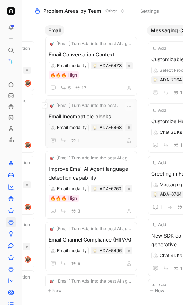
click at [120, 117] on span "Email Incompatible blocks" at bounding box center [91, 116] width 85 height 9
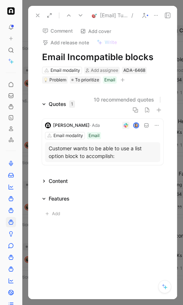
click at [127, 81] on button "button" at bounding box center [122, 79] width 7 height 7
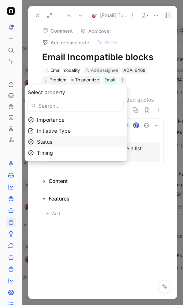
click at [75, 138] on div "Status" at bounding box center [80, 142] width 87 height 9
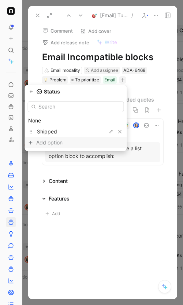
click at [67, 146] on div "Add option" at bounding box center [63, 142] width 55 height 9
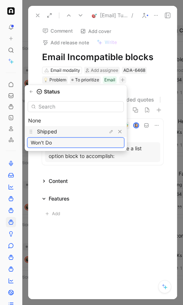
type input "Won't Do"
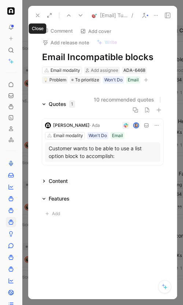
click at [109, 44] on div "[Email] Turn Ada into the best AI agent for email support / Email Incompatible …" at bounding box center [102, 152] width 149 height 293
click at [157, 14] on icon at bounding box center [156, 15] width 6 height 6
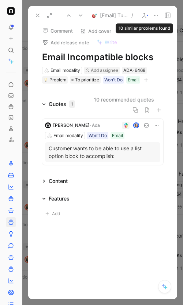
click at [145, 14] on icon at bounding box center [145, 15] width 6 height 6
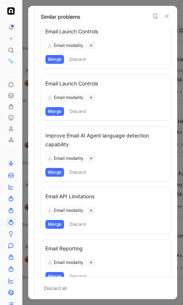
scroll to position [289, 0]
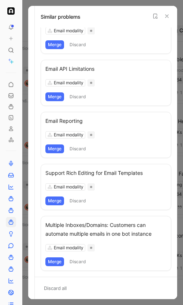
click at [169, 19] on button at bounding box center [167, 16] width 9 height 9
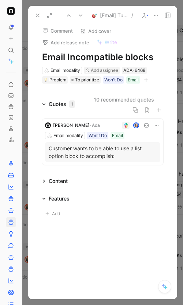
click at [37, 15] on icon at bounding box center [38, 15] width 6 height 6
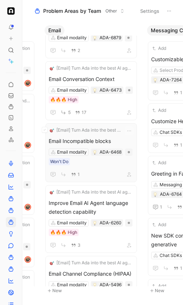
scroll to position [84, 0]
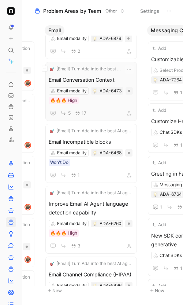
click at [101, 109] on div "5 17" at bounding box center [91, 113] width 85 height 9
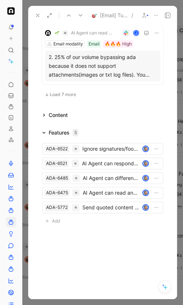
scroll to position [693, 0]
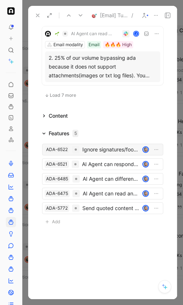
click at [97, 151] on div "Ignore signatures/footer context" at bounding box center [111, 149] width 57 height 9
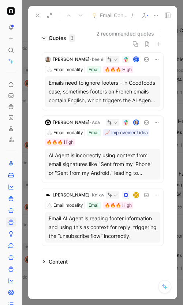
scroll to position [86, 0]
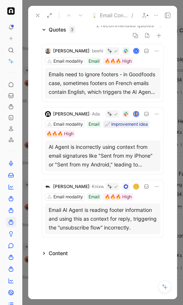
click at [115, 157] on div "AI Agent is incorrectly using context from email signatures like "Sent from my …" at bounding box center [103, 156] width 108 height 26
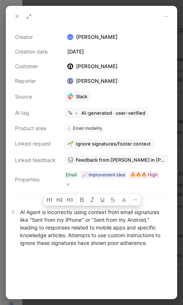
drag, startPoint x: 30, startPoint y: 212, endPoint x: 158, endPoint y: 238, distance: 130.9
click at [158, 238] on div "AI Agent is incorrectly using context from email signatures like "Sent from my …" at bounding box center [91, 227] width 143 height 39
copy div ""Sent from my iPhone" or "Sent from my Android," leading to responses related t…"
click at [88, 162] on span "Feedback from [PERSON_NAME] in [PERSON_NAME] - [DATE]" at bounding box center [120, 160] width 89 height 7
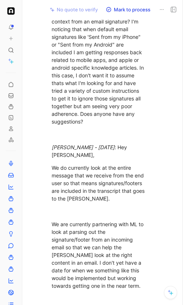
scroll to position [156, 0]
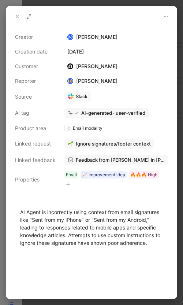
click at [18, 14] on icon at bounding box center [17, 17] width 6 height 6
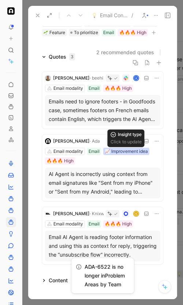
scroll to position [62, 0]
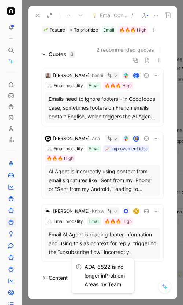
click at [129, 253] on div "Email AI Agent is reading footer information and using this as context for repl…" at bounding box center [103, 243] width 108 height 26
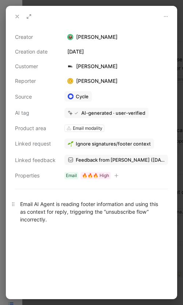
click at [67, 212] on div "Email AI Agent is reading footer information and using this as context for repl…" at bounding box center [91, 211] width 143 height 23
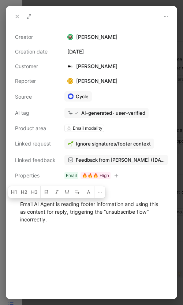
click at [16, 17] on icon at bounding box center [17, 17] width 6 height 6
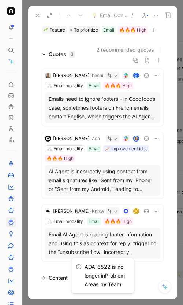
click at [105, 114] on div "Emails need to ignore footers - in Goodfoods case, sometimes footers on French …" at bounding box center [103, 108] width 108 height 26
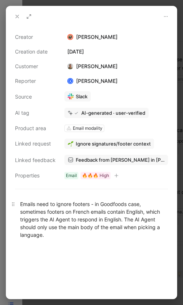
click at [109, 224] on div "Emails need to ignore footers - in Goodfoods case, sometimes footers on French …" at bounding box center [91, 219] width 143 height 39
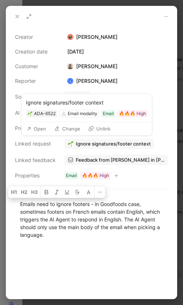
click at [90, 146] on span "Ignore signatures/footer context" at bounding box center [113, 143] width 75 height 7
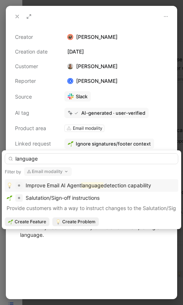
type input "language"
click at [77, 189] on div "Improve Email AI Agent language detection capability" at bounding box center [89, 185] width 126 height 9
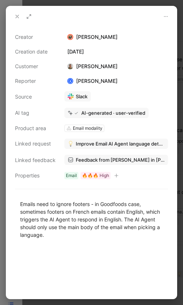
click at [17, 14] on icon at bounding box center [17, 17] width 6 height 6
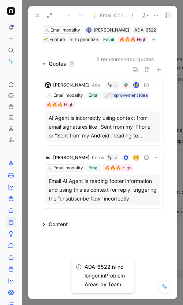
click at [36, 14] on use at bounding box center [37, 15] width 3 height 3
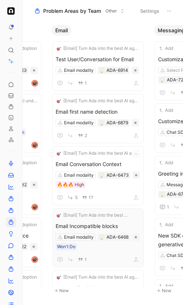
click at [113, 190] on div "Email Conversation Context Email modality ADA-6473 🔥🔥🔥 High 5 17" at bounding box center [98, 181] width 85 height 42
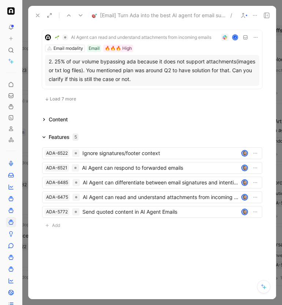
scroll to position [614, 0]
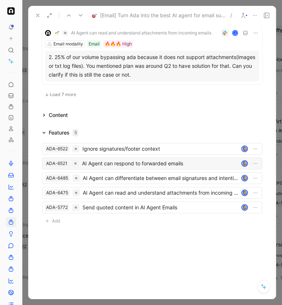
click at [137, 162] on div "AI Agent can respond to forwarded emails" at bounding box center [160, 163] width 157 height 9
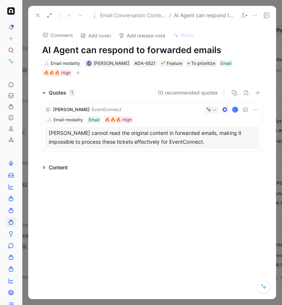
click at [37, 15] on use at bounding box center [37, 15] width 3 height 3
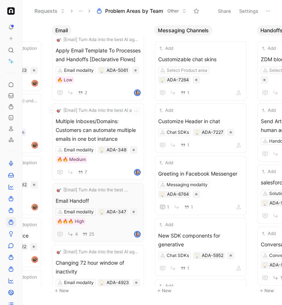
scroll to position [500, 0]
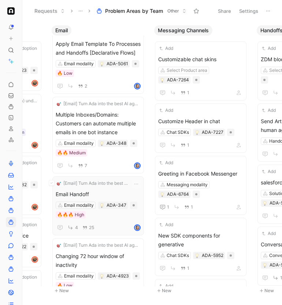
click at [110, 223] on div "4 25" at bounding box center [98, 227] width 85 height 9
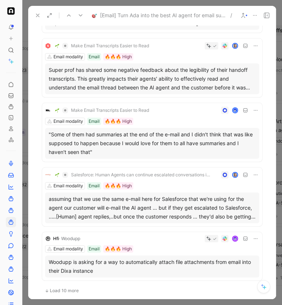
scroll to position [616, 0]
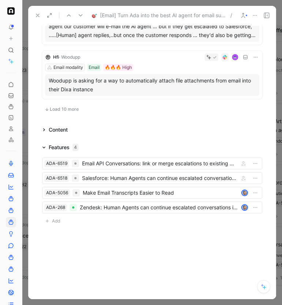
click at [38, 14] on icon at bounding box center [38, 15] width 6 height 6
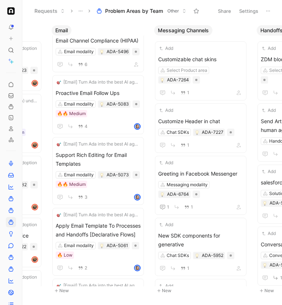
scroll to position [317, 0]
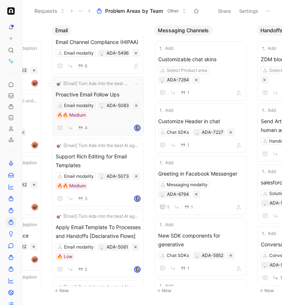
click at [120, 129] on div "4" at bounding box center [98, 127] width 85 height 9
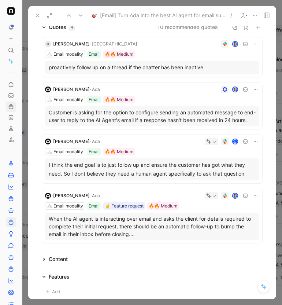
scroll to position [59, 0]
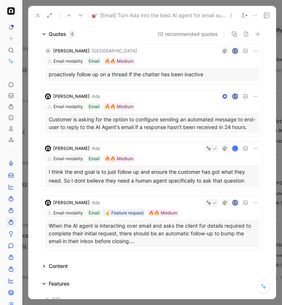
click at [53, 74] on div "proactively follow up on a thread if the chatter has been inactive" at bounding box center [152, 74] width 207 height 9
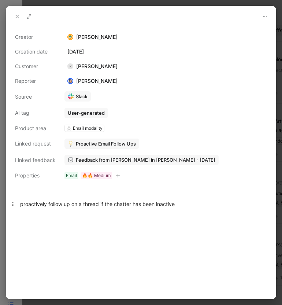
click at [80, 206] on div "proactively follow up on a thread if the chatter has been inactive" at bounding box center [141, 204] width 242 height 8
click at [14, 14] on button at bounding box center [17, 16] width 10 height 10
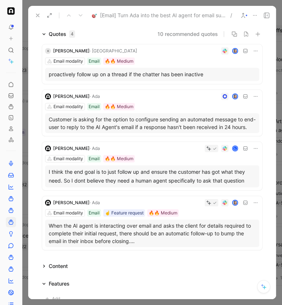
click at [160, 127] on p "Customer is asking for the option to configure sending an automated message to …" at bounding box center [152, 123] width 207 height 15
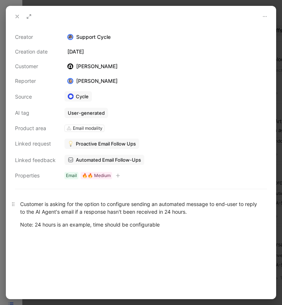
click at [96, 211] on div "Customer is asking for the option to configure sending an automated message to …" at bounding box center [141, 207] width 242 height 15
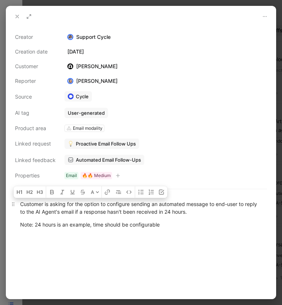
drag, startPoint x: 161, startPoint y: 225, endPoint x: 20, endPoint y: 204, distance: 142.0
click at [20, 204] on div "Customer is asking for the option to configure sending an automated message to …" at bounding box center [141, 214] width 270 height 44
click at [93, 159] on span "Automated Email Follow-Ups" at bounding box center [108, 160] width 65 height 7
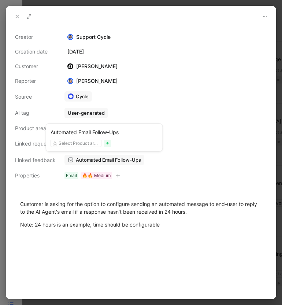
click at [92, 160] on span "Automated Email Follow-Ups" at bounding box center [108, 160] width 65 height 7
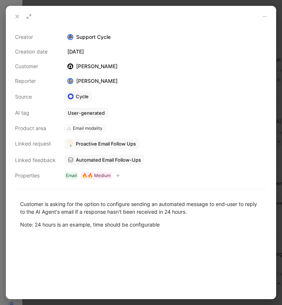
click at [21, 16] on button at bounding box center [17, 16] width 10 height 10
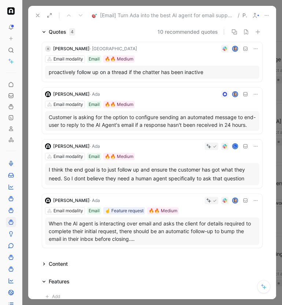
scroll to position [62, 0]
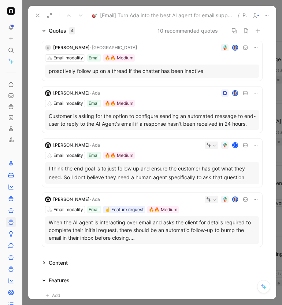
click at [105, 182] on div "I think the end goal is to just follow up and ensure the customer has got what …" at bounding box center [152, 173] width 207 height 18
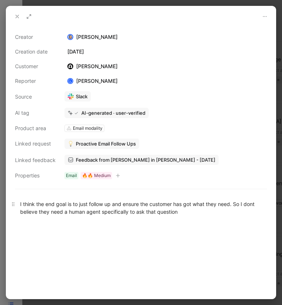
click at [85, 212] on div "I think the end goal is to just follow up and ensure the customer has got what …" at bounding box center [141, 207] width 242 height 15
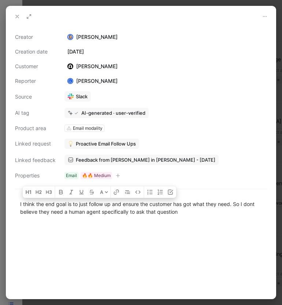
click at [106, 158] on span "Feedback from [PERSON_NAME] in [PERSON_NAME] - [DATE]" at bounding box center [146, 160] width 140 height 7
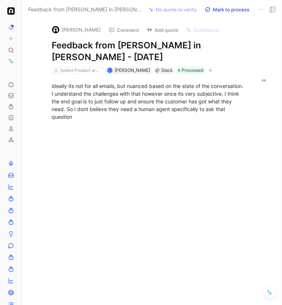
click at [154, 72] on div "Slack" at bounding box center [164, 70] width 21 height 7
click at [161, 72] on div "Slack" at bounding box center [167, 70] width 12 height 7
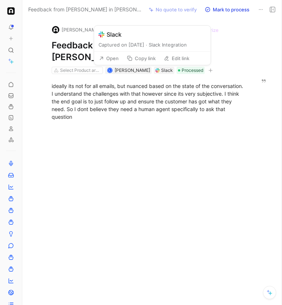
click at [161, 70] on div "Slack" at bounding box center [167, 70] width 12 height 7
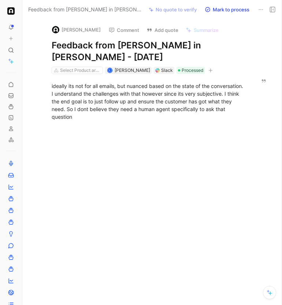
click at [161, 70] on div "Slack" at bounding box center [167, 70] width 12 height 7
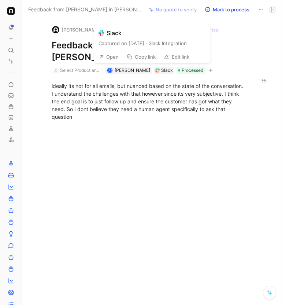
click at [112, 56] on button "Open" at bounding box center [109, 57] width 26 height 10
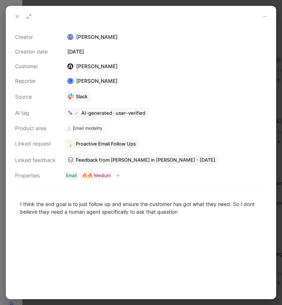
click at [14, 17] on icon at bounding box center [17, 17] width 6 height 6
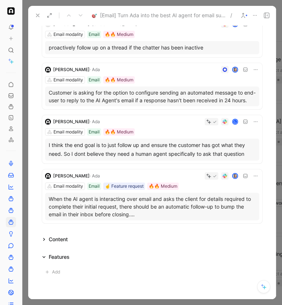
scroll to position [86, 0]
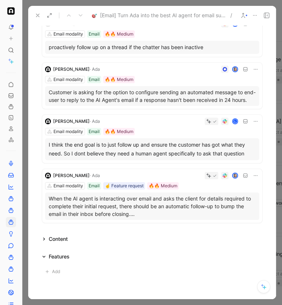
click at [150, 213] on p "When the AI agent is interacting over email and asks the client for details req…" at bounding box center [152, 206] width 207 height 23
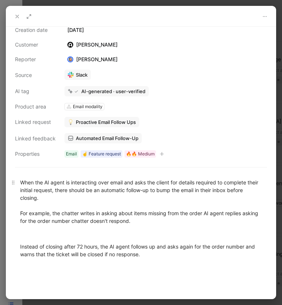
scroll to position [25, 0]
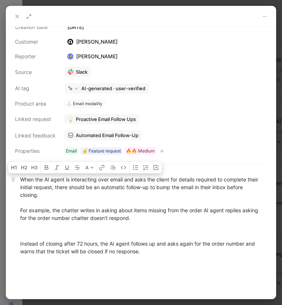
drag, startPoint x: 153, startPoint y: 254, endPoint x: 20, endPoint y: 179, distance: 152.9
click at [19, 179] on div "When the AI agent is interacting over email and asks the client for details req…" at bounding box center [141, 216] width 270 height 96
click at [89, 134] on span "Automated Email Follow-Up" at bounding box center [107, 135] width 63 height 7
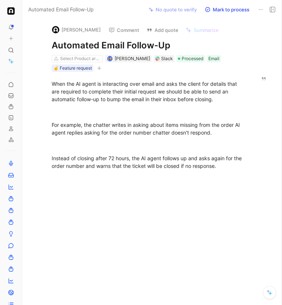
click at [161, 58] on div "Slack" at bounding box center [167, 58] width 12 height 7
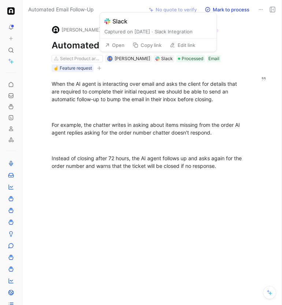
click at [121, 45] on button "Open" at bounding box center [115, 45] width 26 height 10
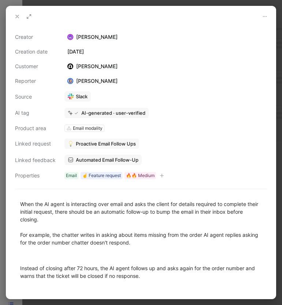
click at [17, 17] on icon at bounding box center [17, 17] width 6 height 6
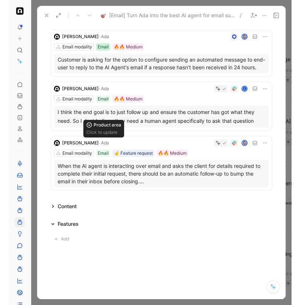
scroll to position [144, 0]
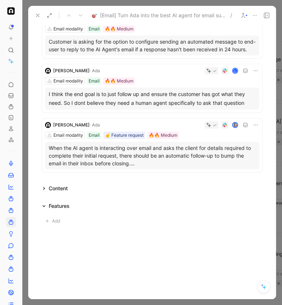
click at [37, 15] on use at bounding box center [37, 15] width 3 height 3
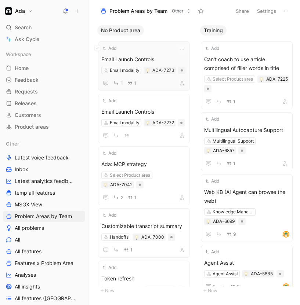
click at [156, 82] on div "1 1" at bounding box center [143, 82] width 85 height 9
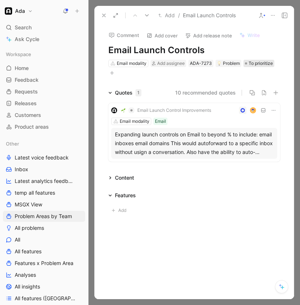
click at [261, 65] on span "To prioritize" at bounding box center [260, 63] width 24 height 7
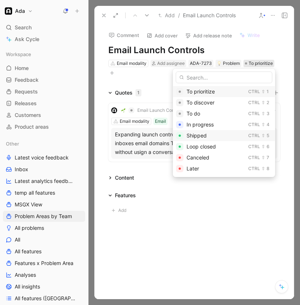
click at [207, 134] on span "Shipped" at bounding box center [196, 135] width 20 height 6
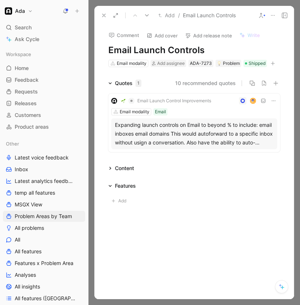
click at [102, 11] on button at bounding box center [104, 15] width 10 height 10
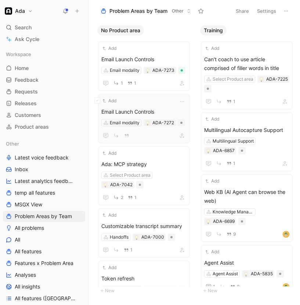
click at [165, 110] on span "Email Launch Controls" at bounding box center [143, 111] width 85 height 9
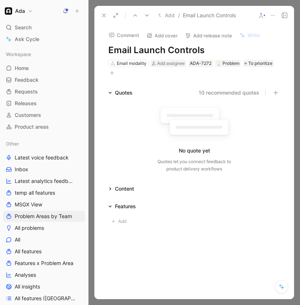
click at [274, 16] on icon at bounding box center [273, 15] width 6 height 6
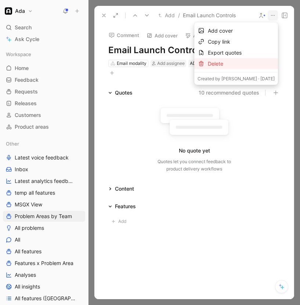
click at [227, 64] on div "Delete" at bounding box center [241, 63] width 67 height 9
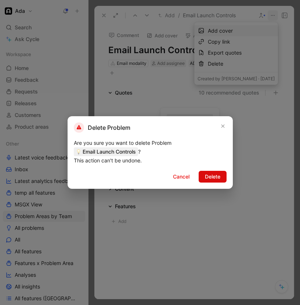
click at [211, 177] on span "Delete" at bounding box center [212, 176] width 15 height 9
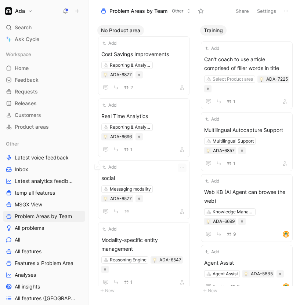
scroll to position [306, 0]
